Goal: Check status: Check status

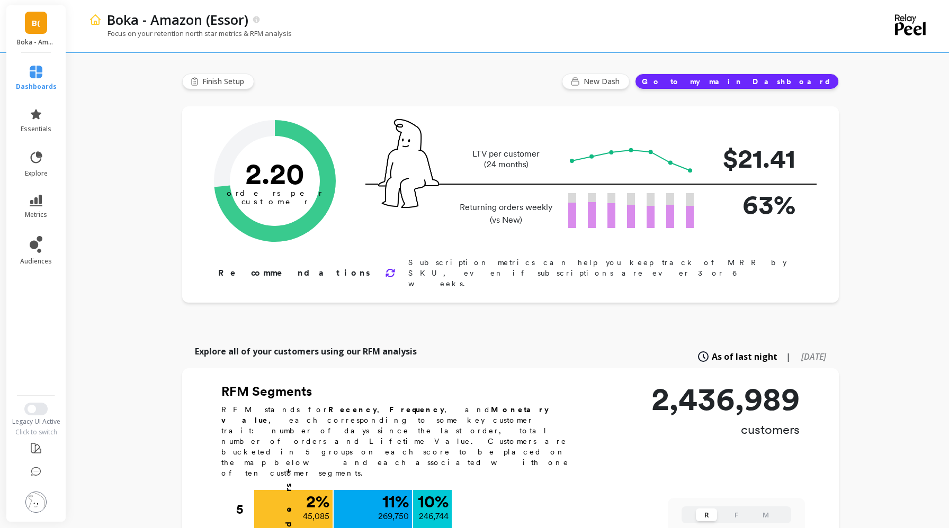
click at [38, 25] on span "B(" at bounding box center [36, 23] width 8 height 12
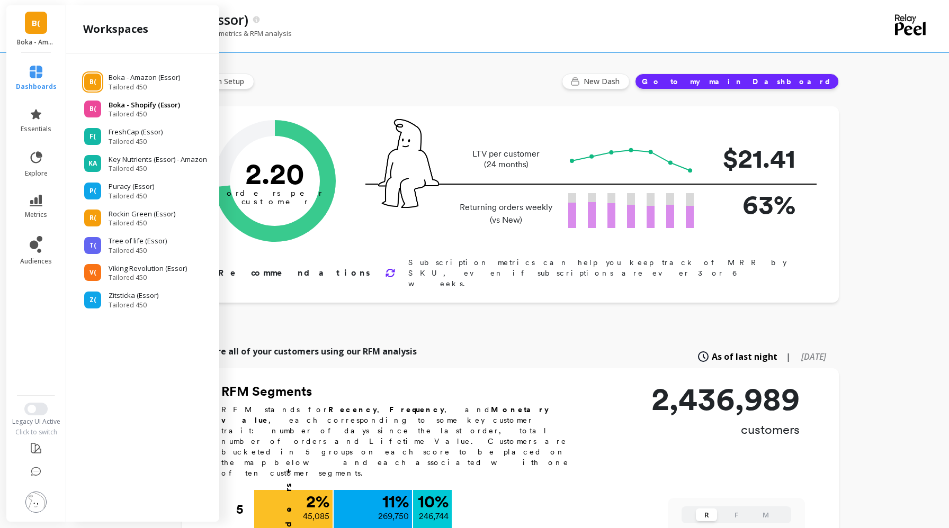
click at [123, 102] on p "Boka - Shopify (Essor)" at bounding box center [144, 105] width 71 height 11
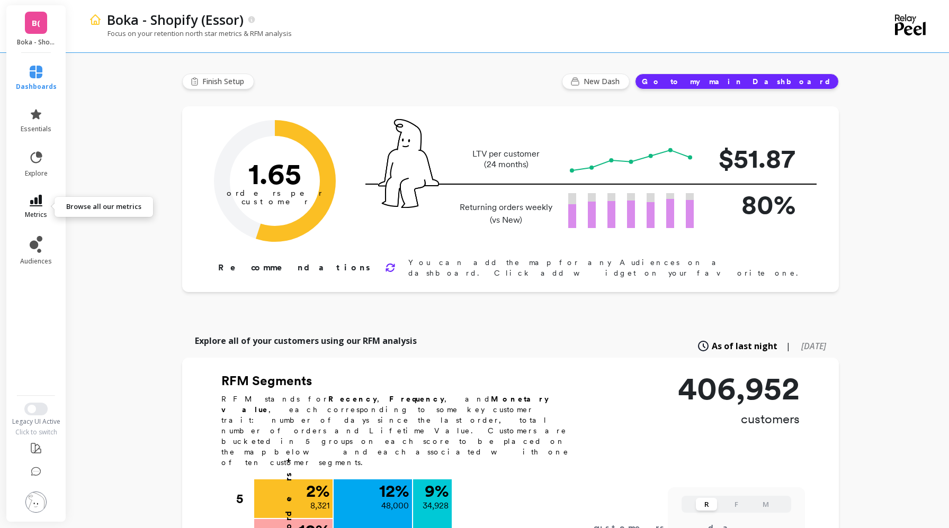
click at [30, 200] on icon at bounding box center [36, 201] width 13 height 12
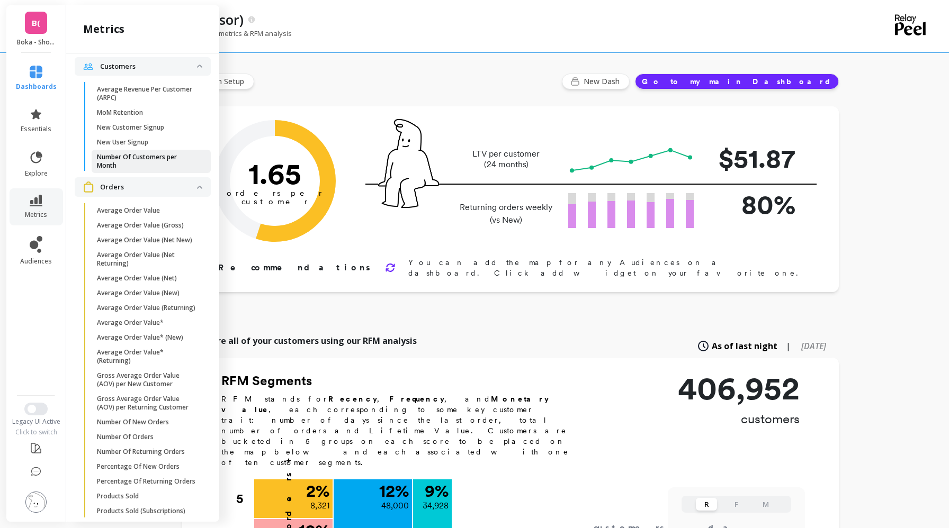
scroll to position [830, 0]
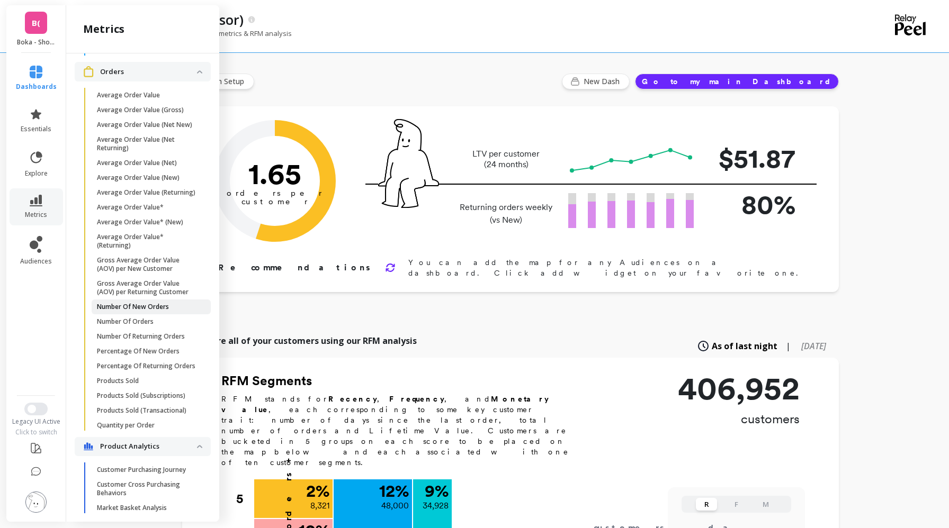
click at [133, 303] on p "Number Of New Orders" at bounding box center [133, 307] width 72 height 8
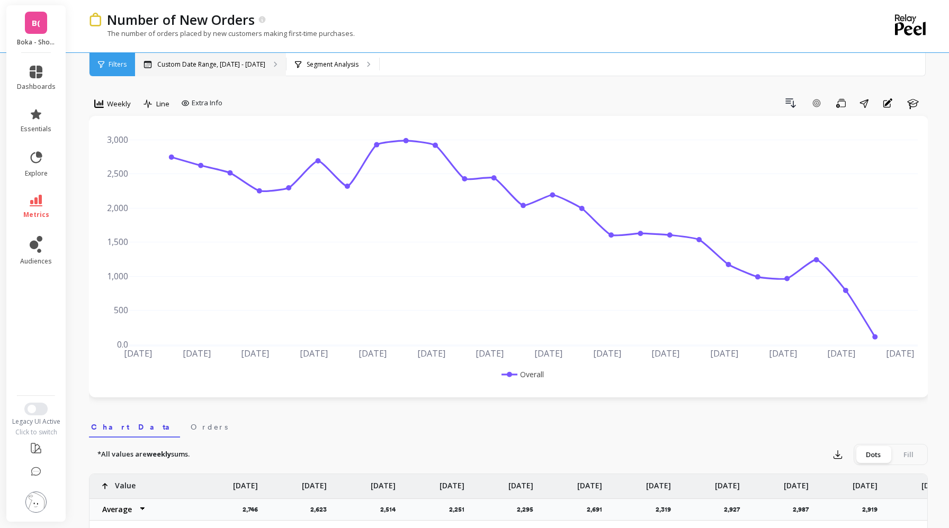
click at [168, 58] on div "Custom Date Range, [DATE] - [DATE]" at bounding box center [210, 64] width 151 height 23
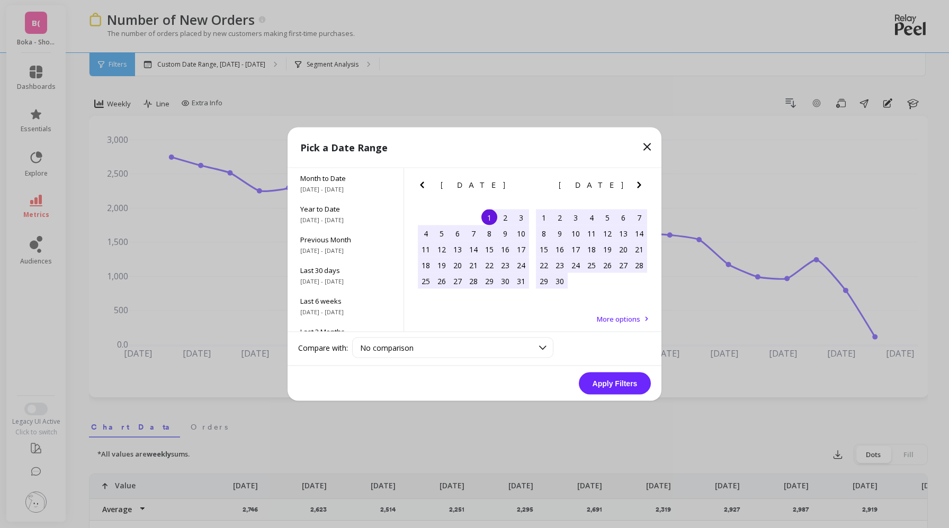
click at [426, 186] on icon "Previous Month" at bounding box center [422, 185] width 13 height 13
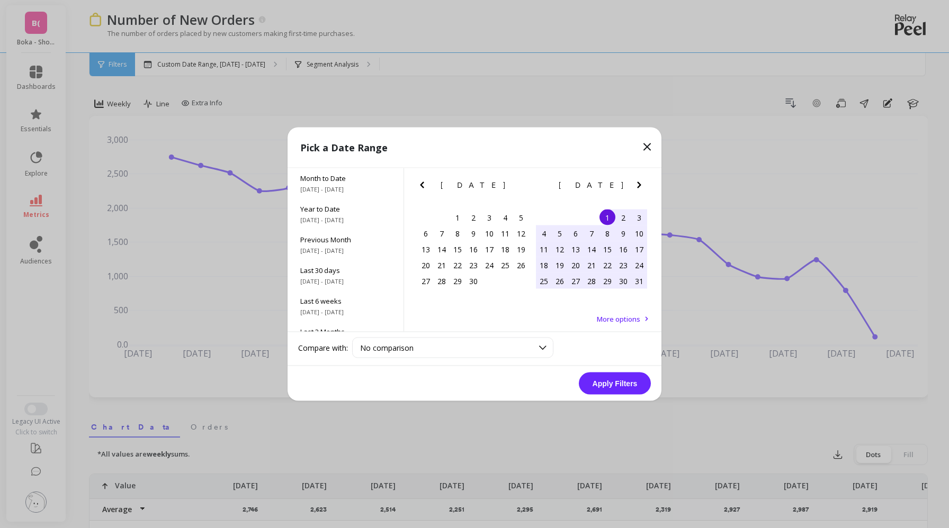
click at [426, 186] on icon "Previous Month" at bounding box center [422, 185] width 13 height 13
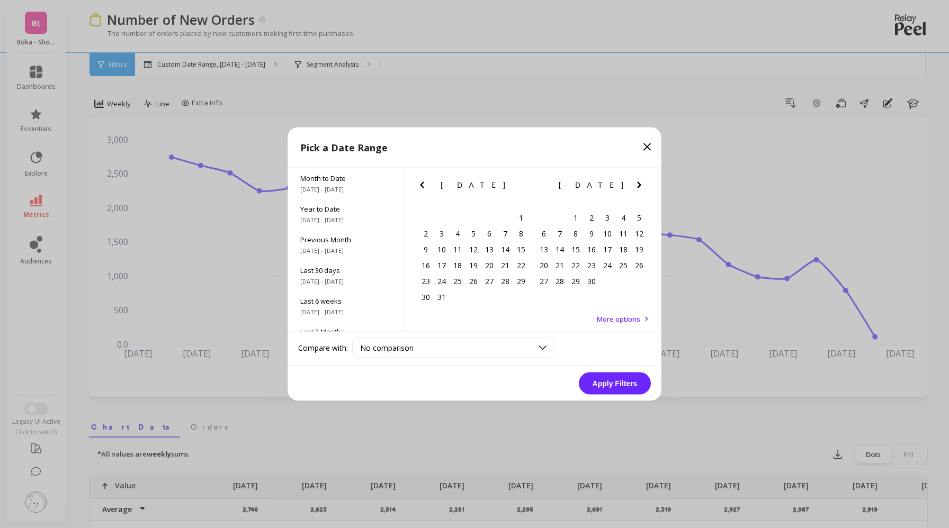
click at [426, 186] on icon "Previous Month" at bounding box center [422, 185] width 13 height 13
click at [470, 214] on div "1" at bounding box center [473, 218] width 16 height 16
click at [639, 183] on icon "Next Month" at bounding box center [639, 185] width 13 height 13
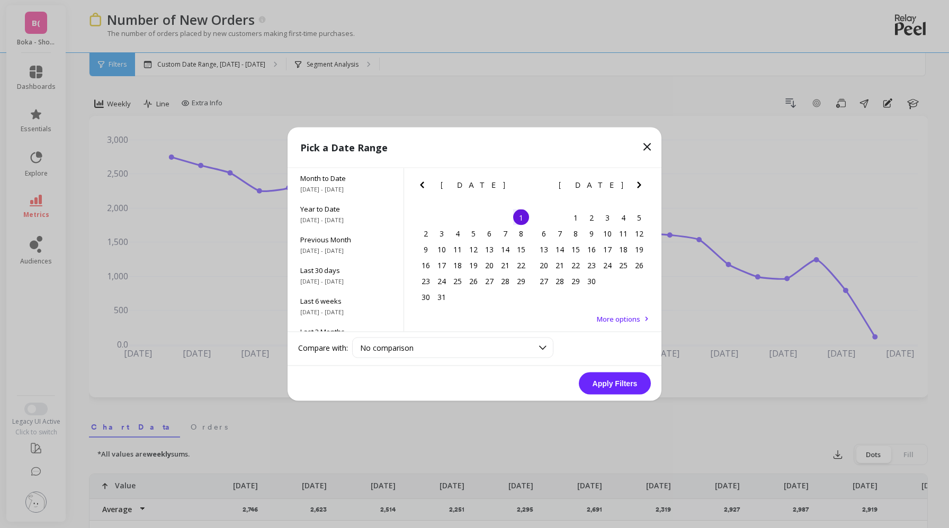
click at [639, 183] on icon "Next Month" at bounding box center [639, 185] width 13 height 13
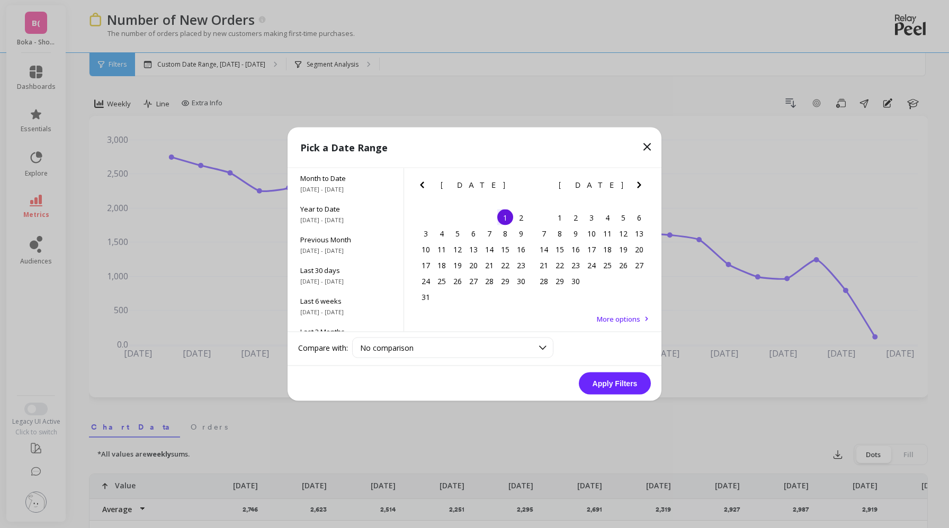
click at [639, 183] on icon "Next Month" at bounding box center [639, 185] width 13 height 13
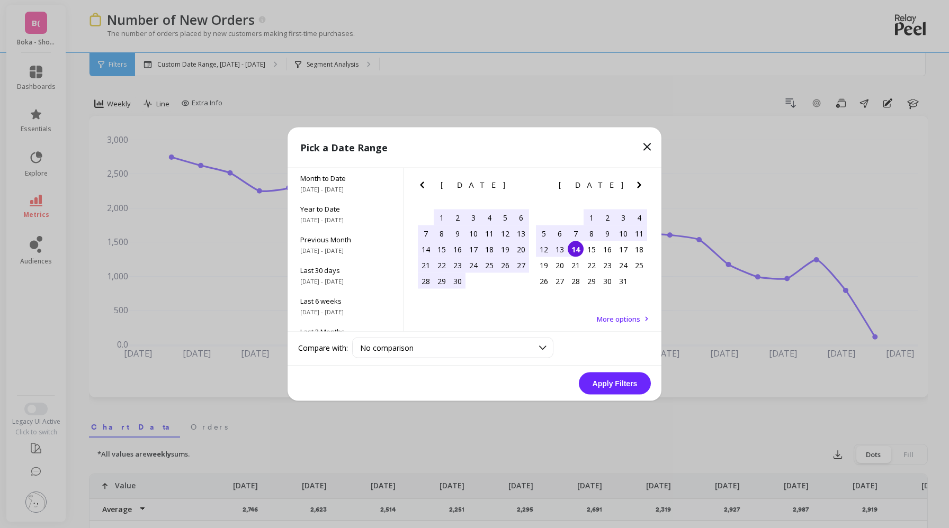
click at [576, 247] on div "14" at bounding box center [576, 249] width 16 height 16
click at [612, 377] on button "Apply Filters" at bounding box center [615, 384] width 72 height 22
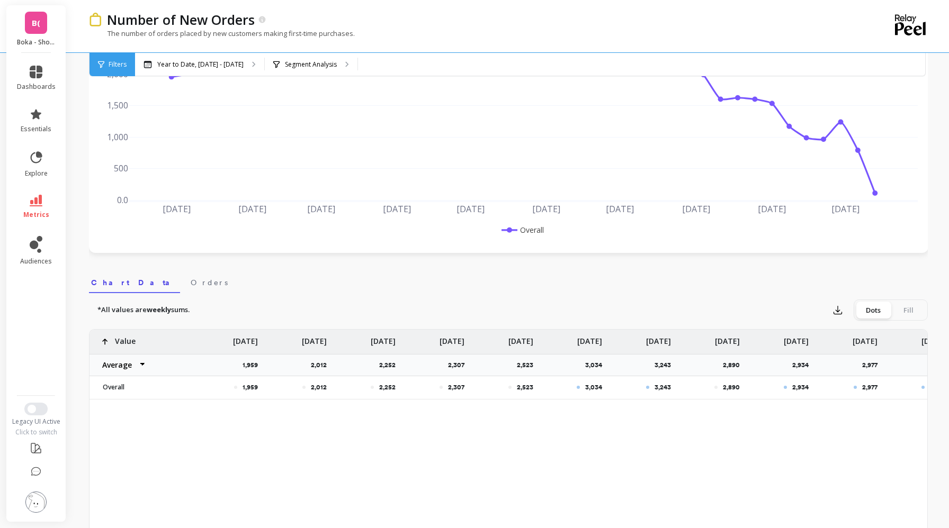
scroll to position [234, 0]
